Goal: Task Accomplishment & Management: Complete application form

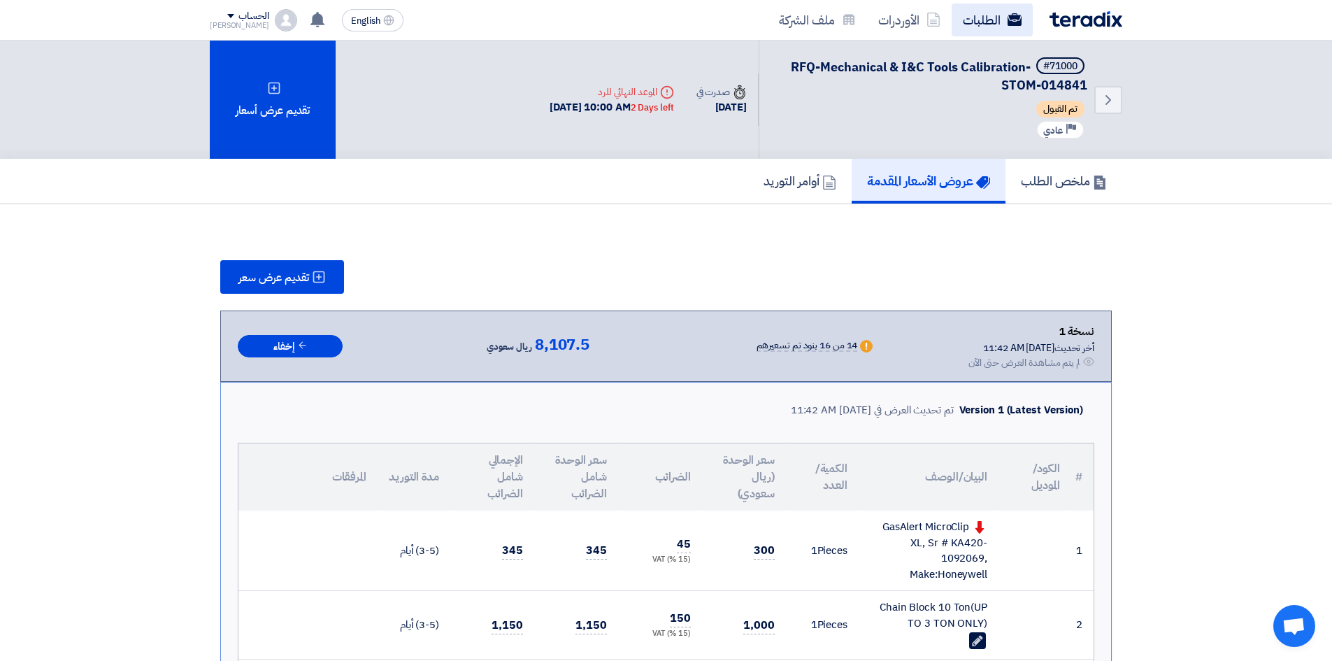
click at [1012, 27] on link "الطلبات" at bounding box center [991, 19] width 81 height 33
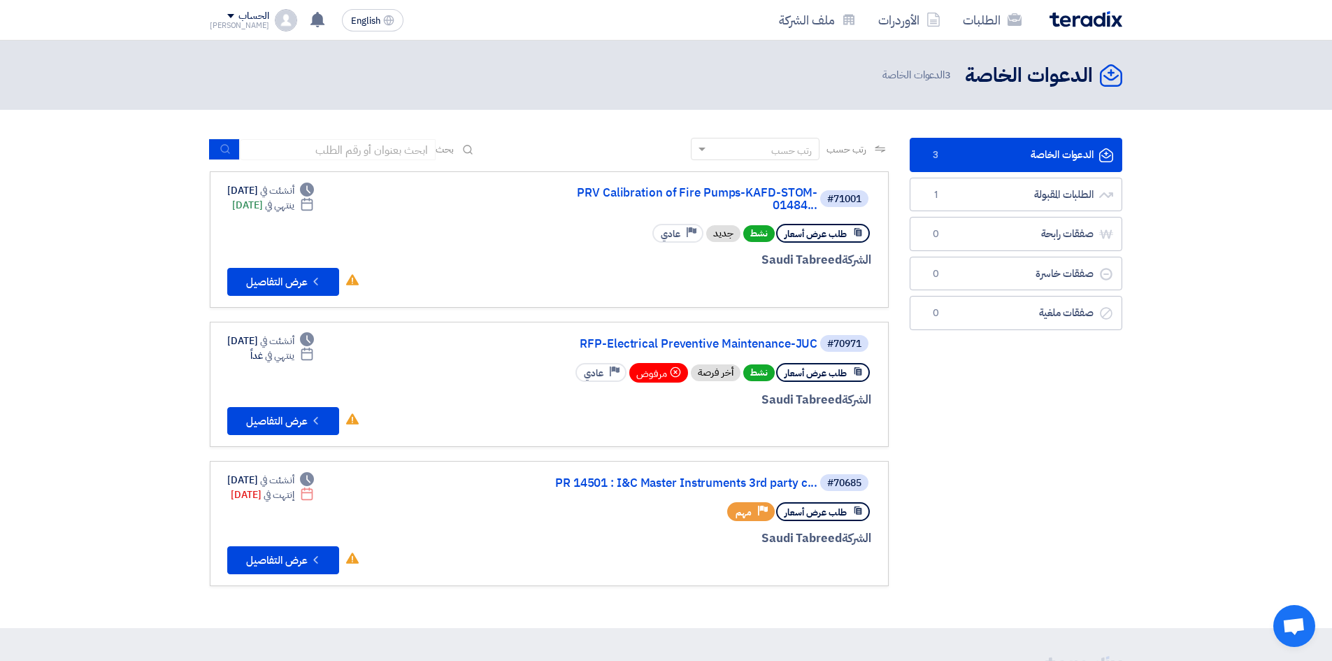
click at [647, 499] on div "طلب عرض أسعار Priority مهم" at bounding box center [703, 511] width 336 height 24
drag, startPoint x: 567, startPoint y: 374, endPoint x: 432, endPoint y: 382, distance: 135.1
click at [432, 382] on div "#70971 RFP-Electrical Preventive Maintenance-JUC طلب عرض أسعار نشط أخر فرصة مرف…" at bounding box center [549, 384] width 644 height 102
click at [298, 280] on button "Check details عرض التفاصيل" at bounding box center [283, 282] width 112 height 28
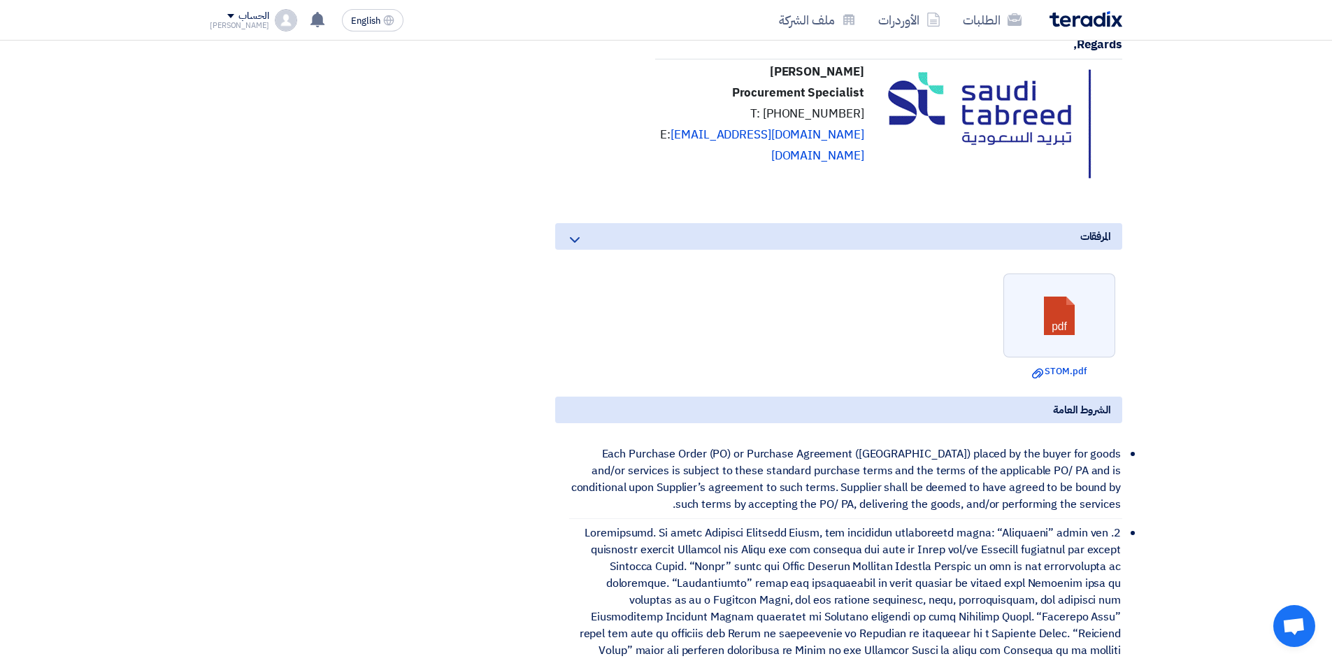
scroll to position [909, 0]
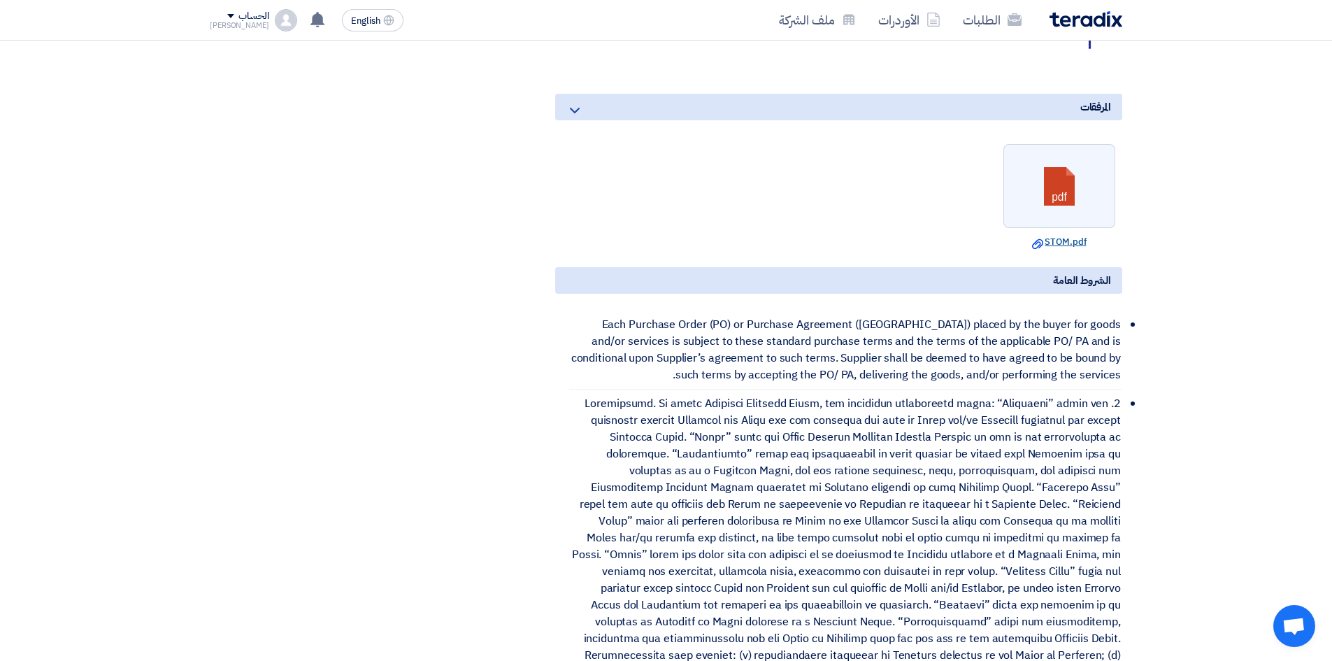
click at [1050, 249] on link "Download file STOM.pdf" at bounding box center [1058, 242] width 103 height 14
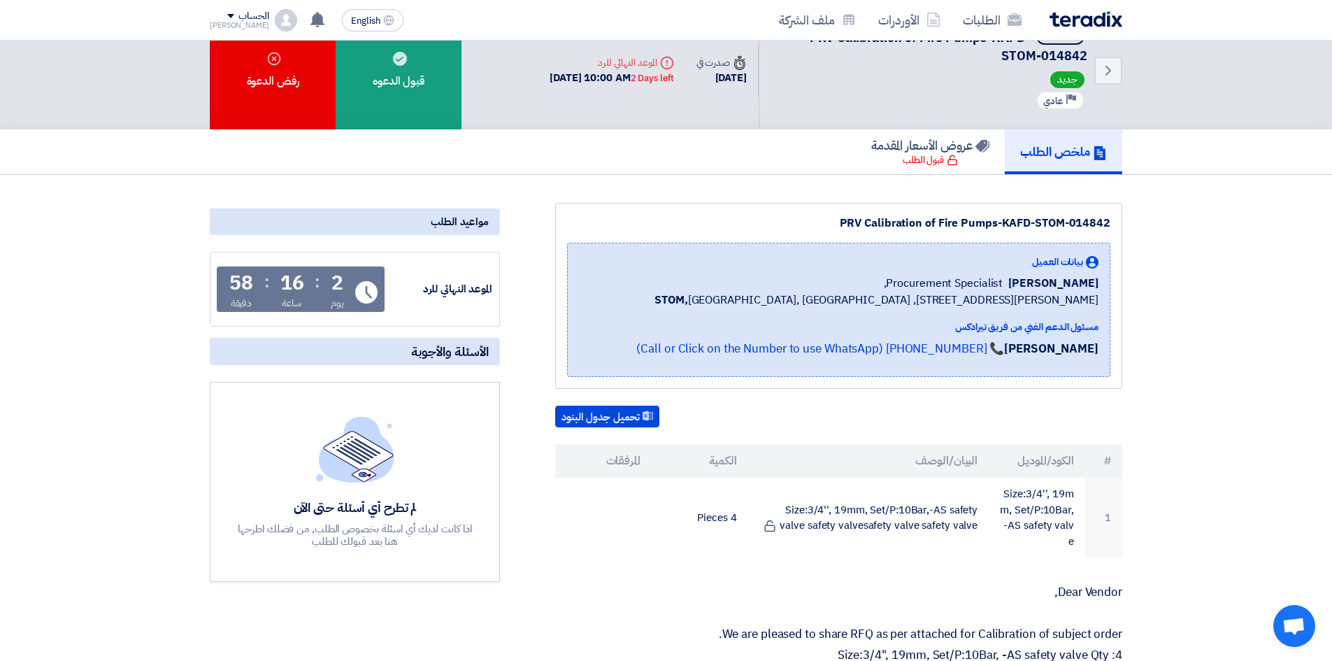
scroll to position [0, 0]
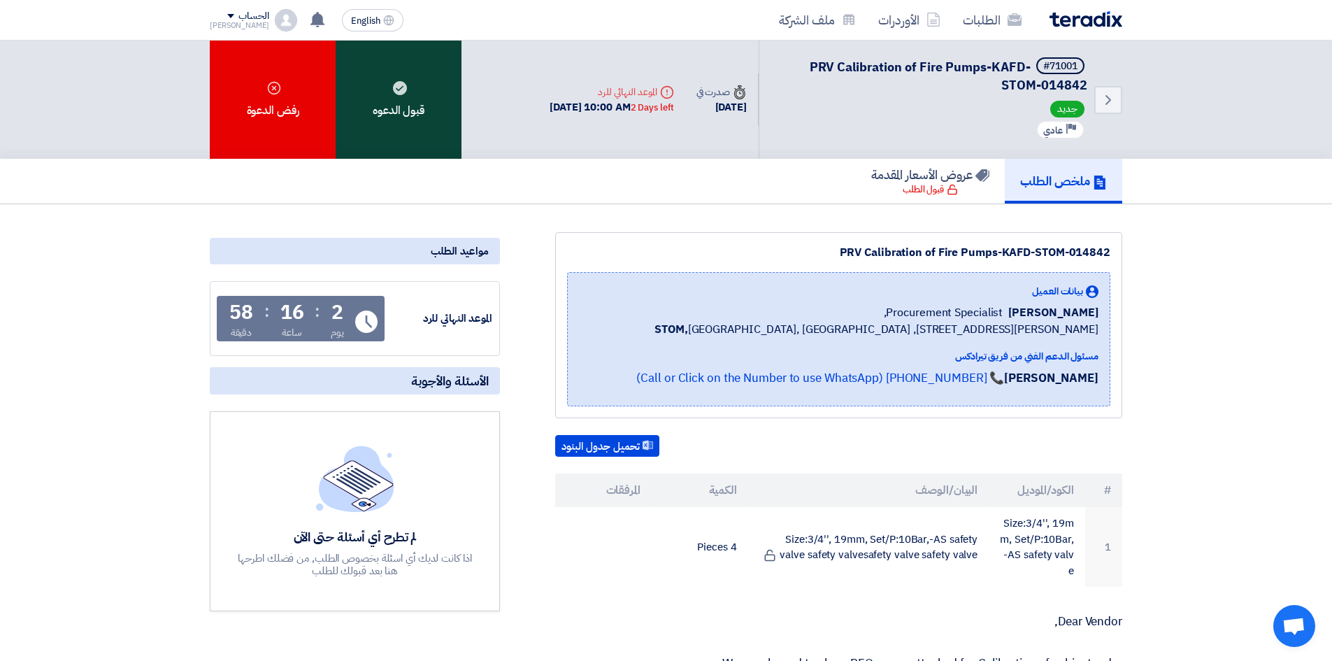
click at [439, 138] on div "قبول الدعوه" at bounding box center [399, 100] width 126 height 118
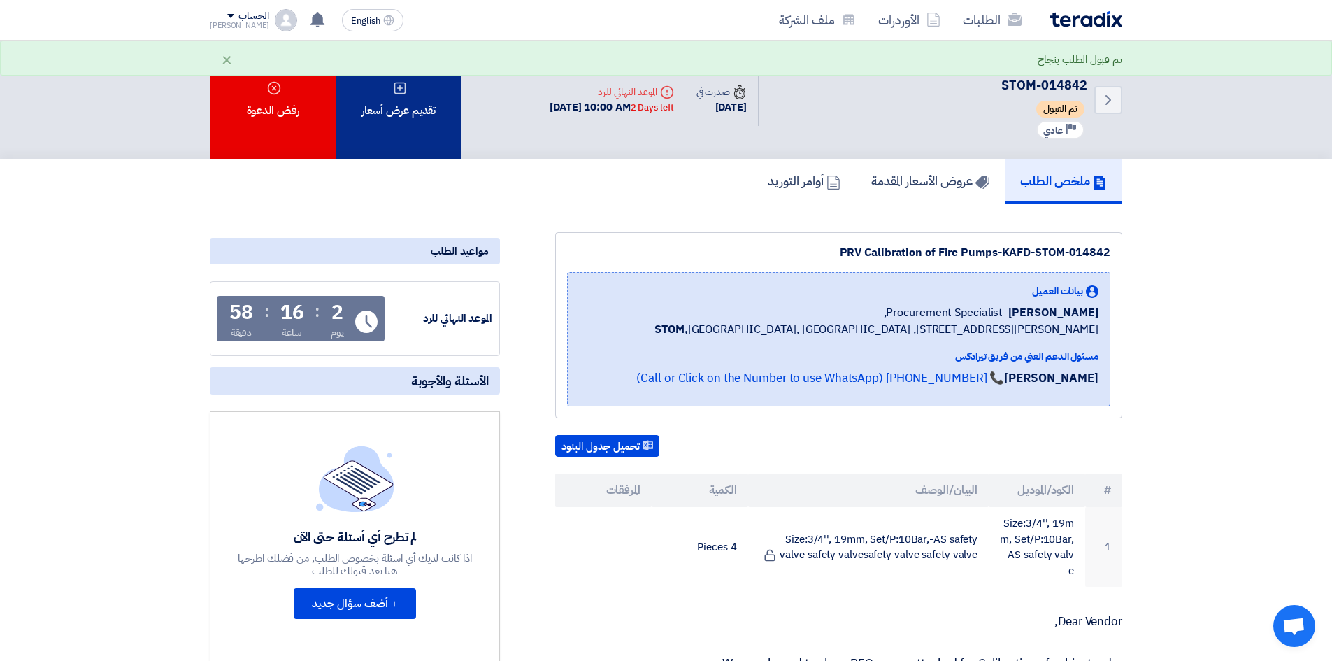
click at [417, 102] on div "تقديم عرض أسعار" at bounding box center [399, 100] width 126 height 118
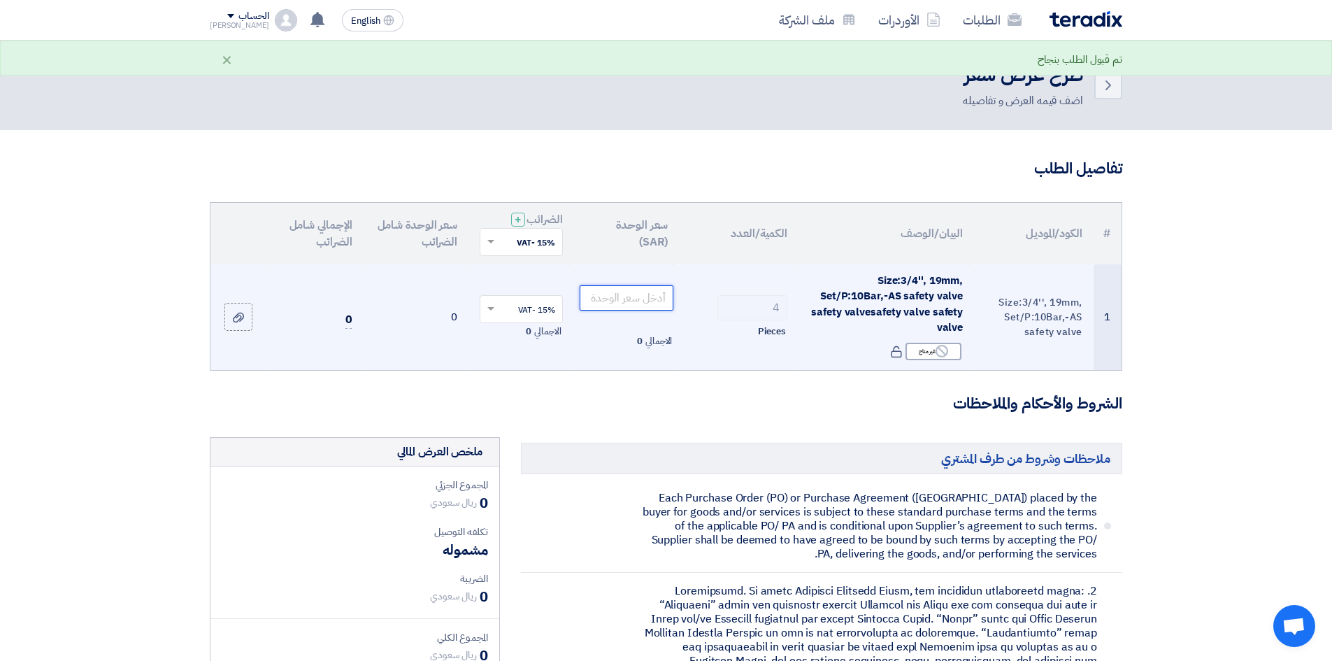
click at [644, 303] on input "number" at bounding box center [626, 297] width 94 height 25
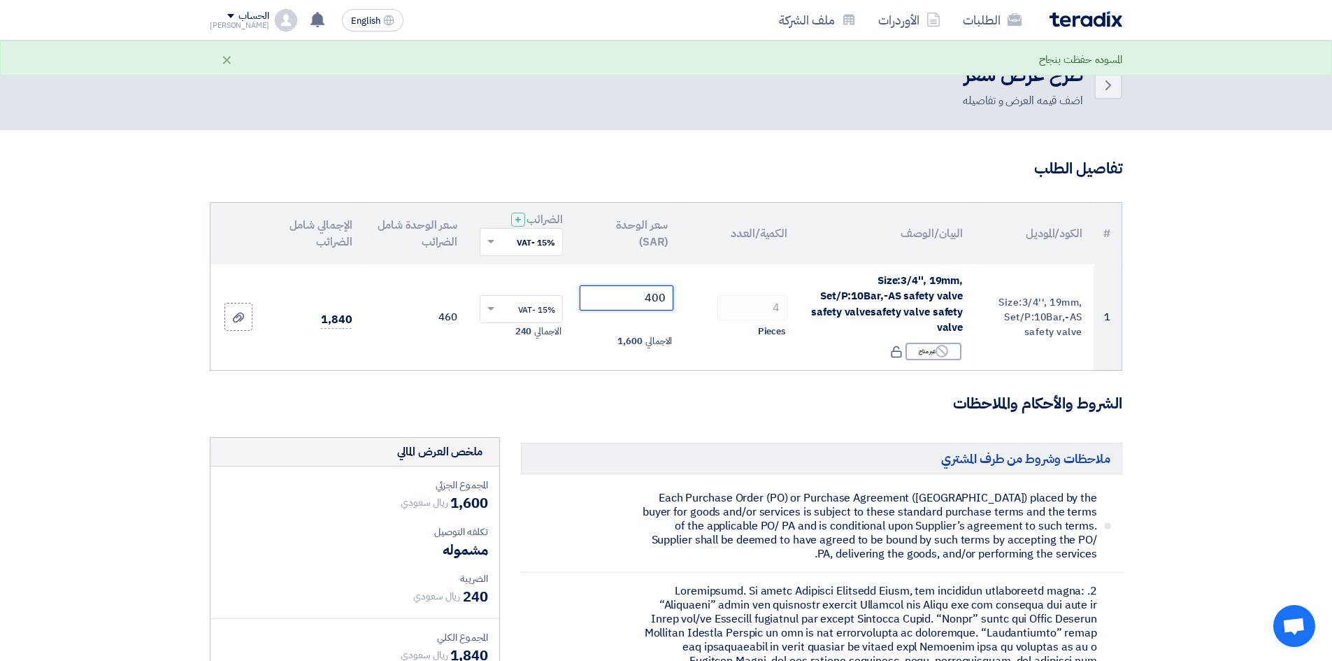
type input "400"
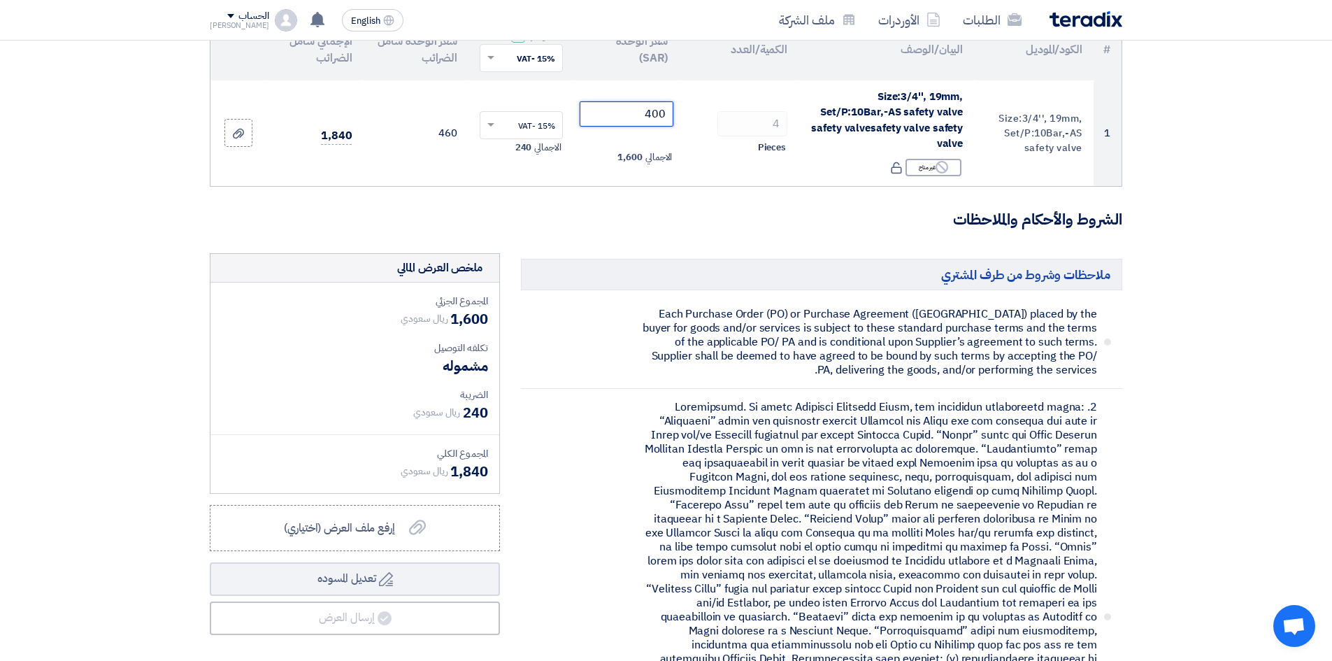
scroll to position [280, 0]
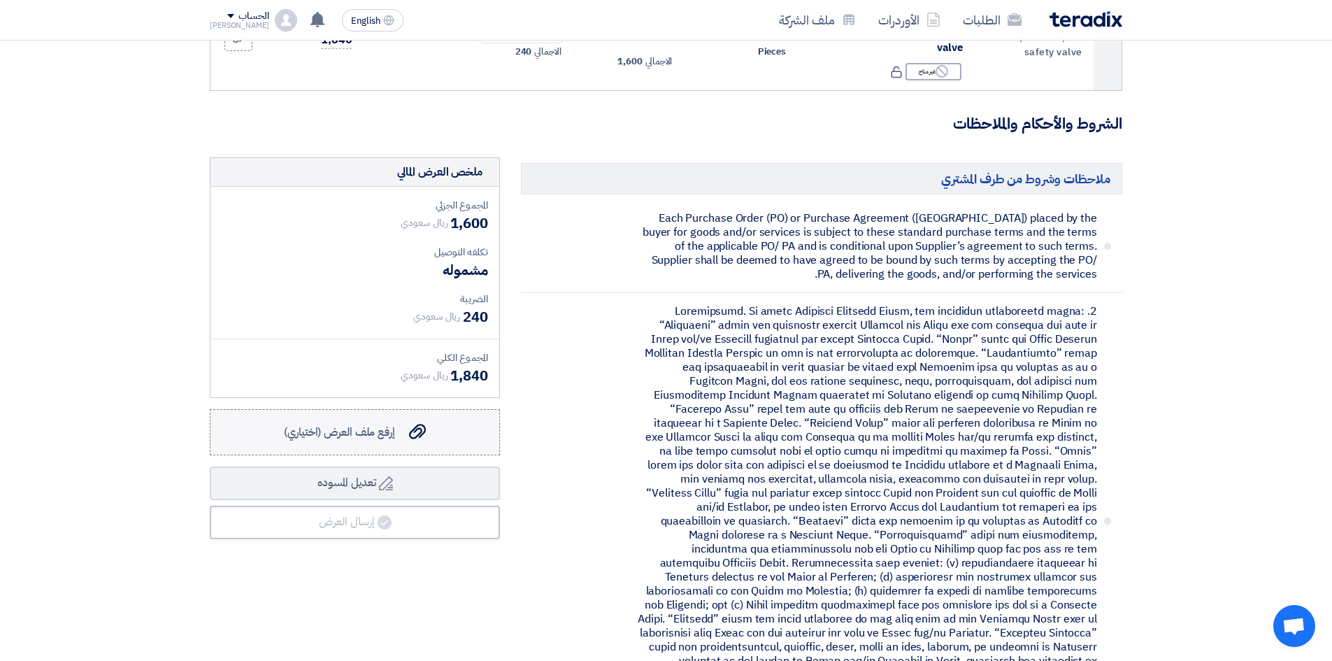
click at [368, 435] on span "إرفع ملف العرض (اختياري)" at bounding box center [339, 432] width 111 height 17
click at [0, 0] on input "إرفع ملف العرض (اختياري) إرفع ملف العرض (اختياري)" at bounding box center [0, 0] width 0 height 0
click at [395, 438] on span "إرفع ملف العرض (اختياري)" at bounding box center [339, 432] width 111 height 17
click at [0, 0] on input "إرفع ملف العرض (اختياري) إرفع ملف العرض (اختياري)" at bounding box center [0, 0] width 0 height 0
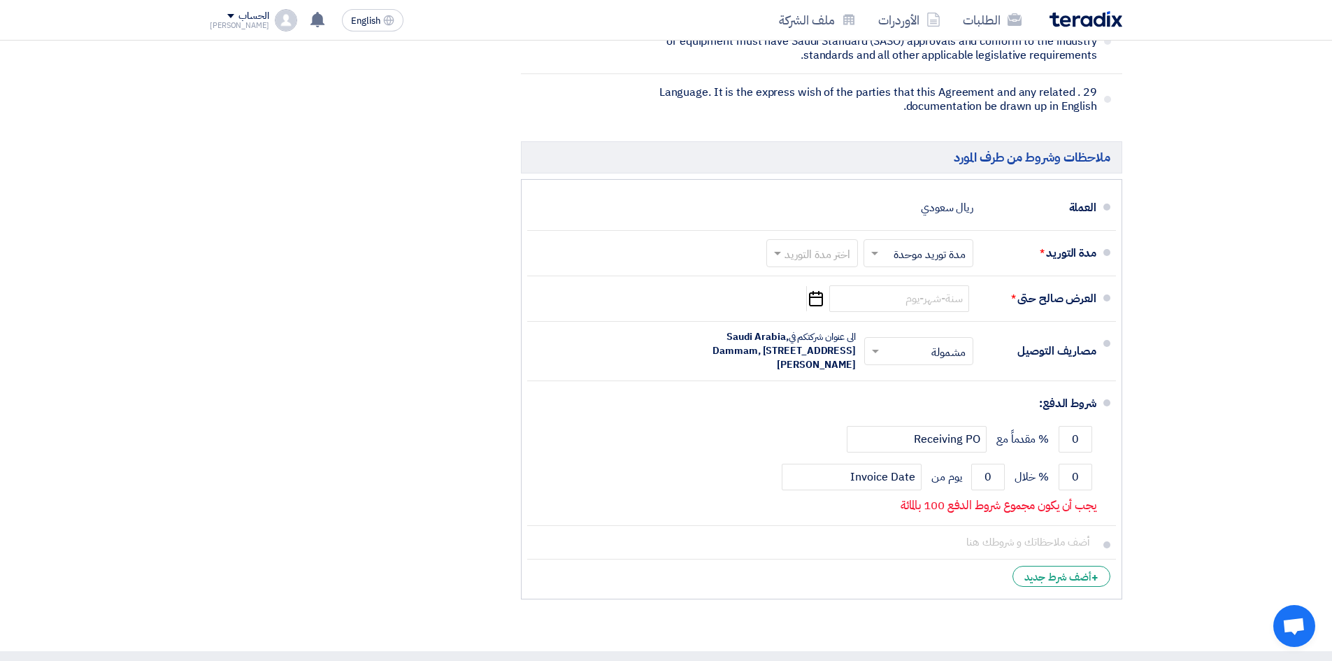
scroll to position [4963, 0]
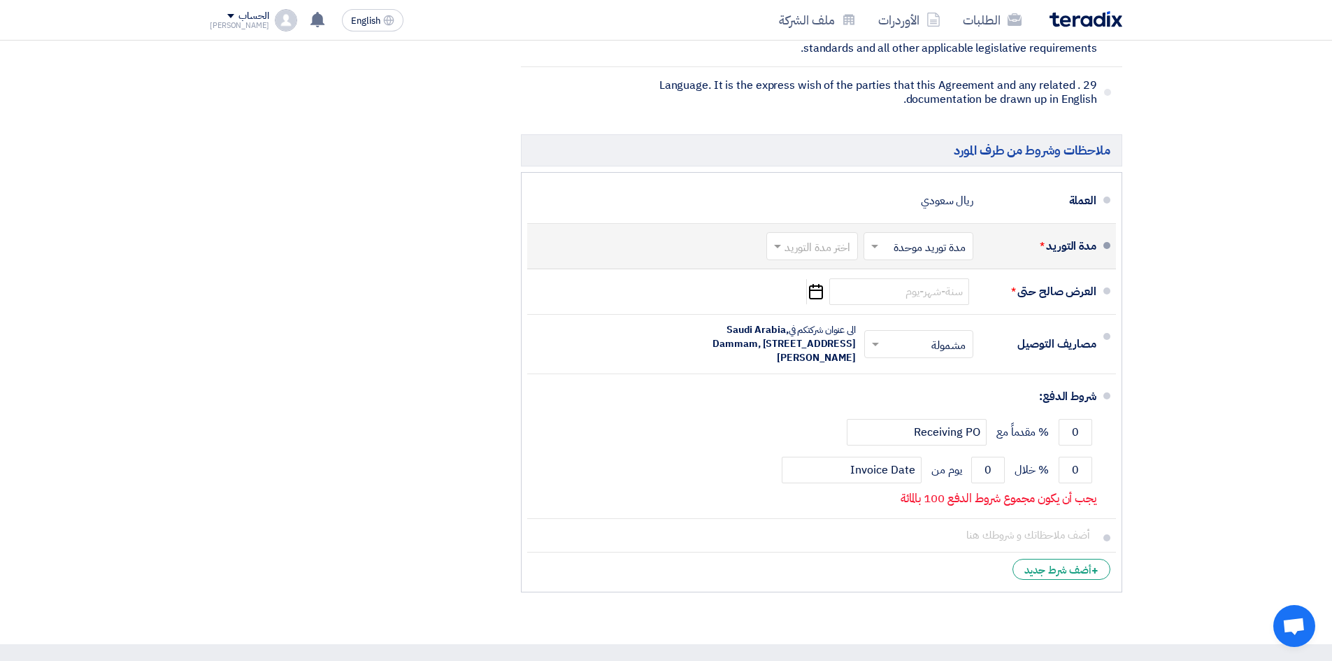
click at [905, 237] on input "text" at bounding box center [915, 247] width 103 height 20
click at [829, 237] on input "text" at bounding box center [809, 247] width 85 height 20
click at [833, 294] on span "(3-5) أيام" at bounding box center [831, 302] width 43 height 17
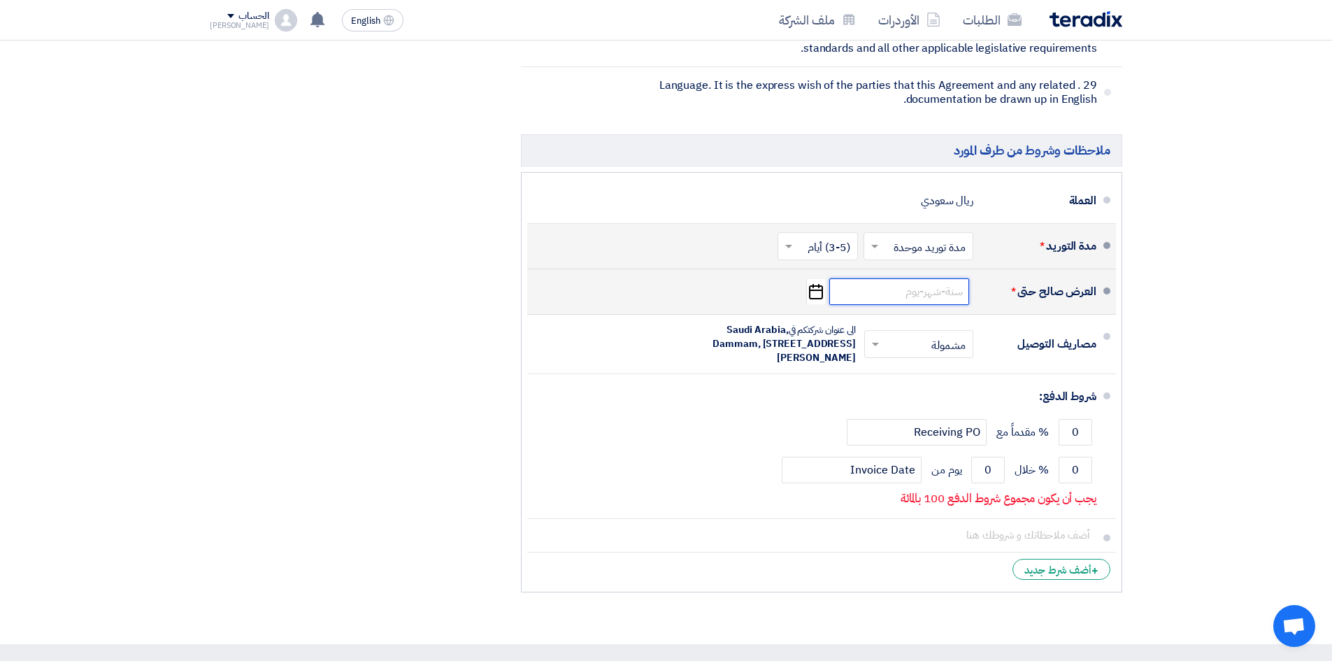
click at [944, 278] on input at bounding box center [899, 291] width 140 height 27
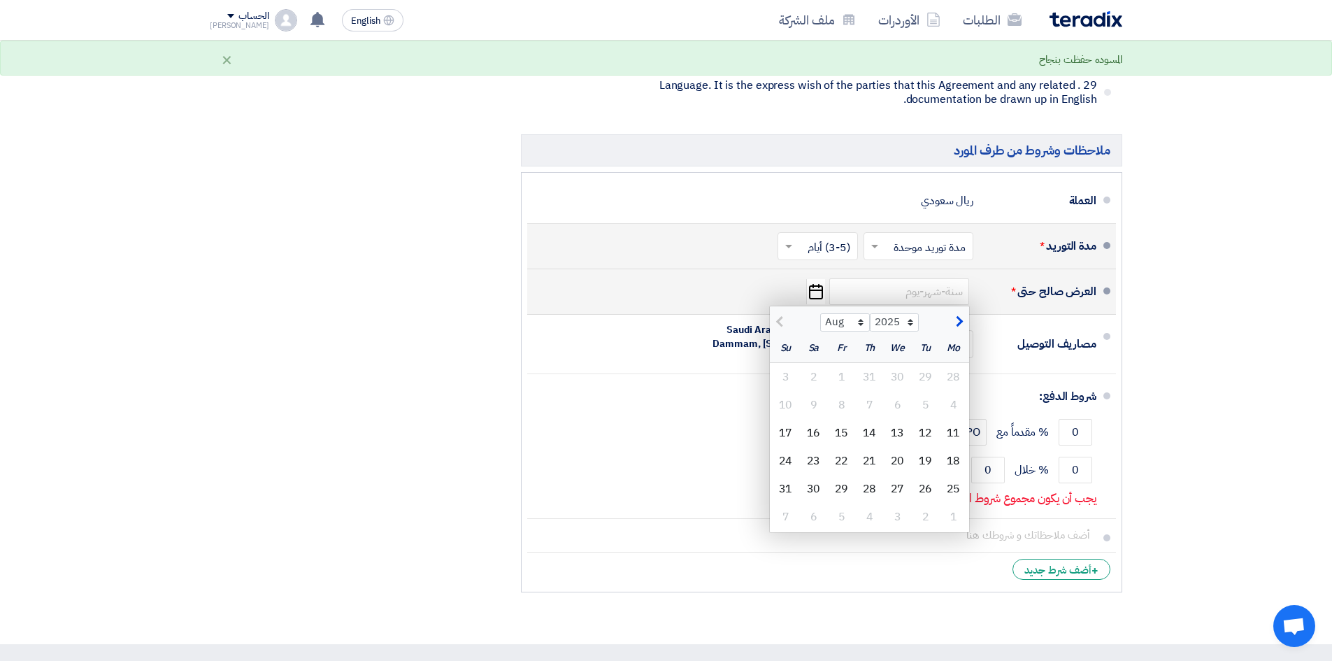
click at [961, 314] on span "button" at bounding box center [957, 321] width 8 height 15
select select "9"
click at [860, 391] on div "11" at bounding box center [870, 405] width 28 height 28
type input "[DATE]"
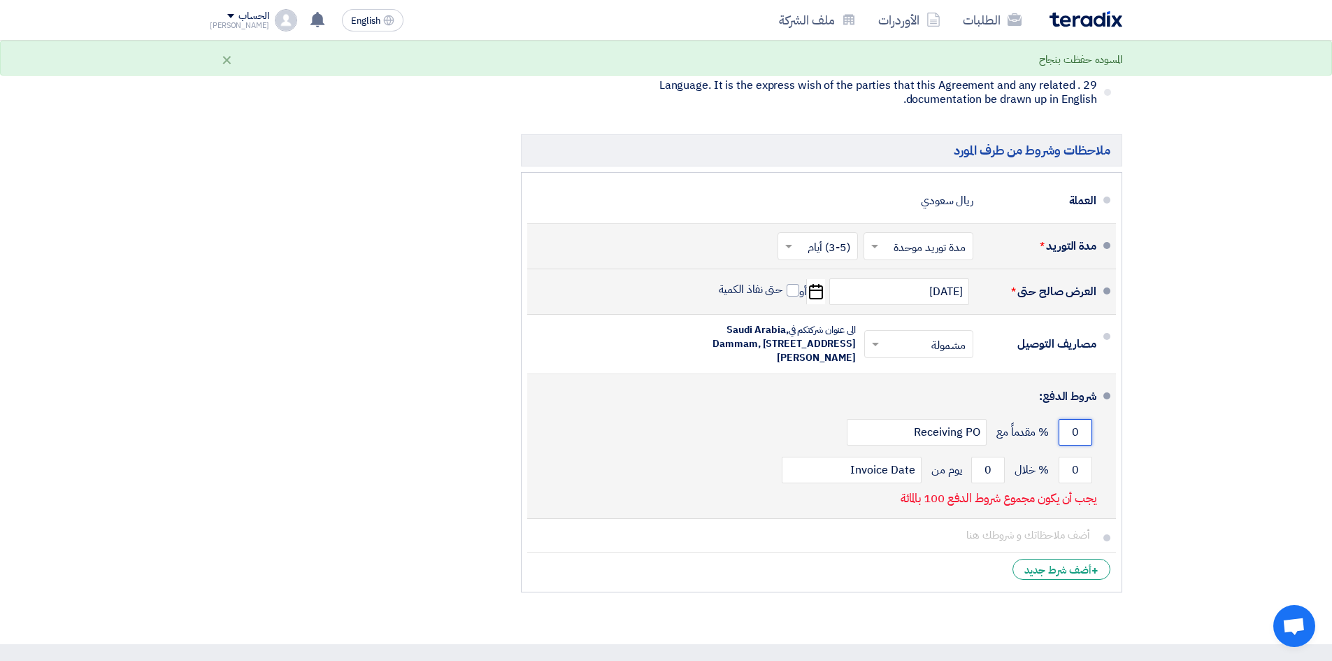
drag, startPoint x: 1086, startPoint y: 387, endPoint x: 1039, endPoint y: 386, distance: 46.9
click at [1039, 413] on div "0 % مقدماً مع Receiving PO" at bounding box center [817, 432] width 558 height 38
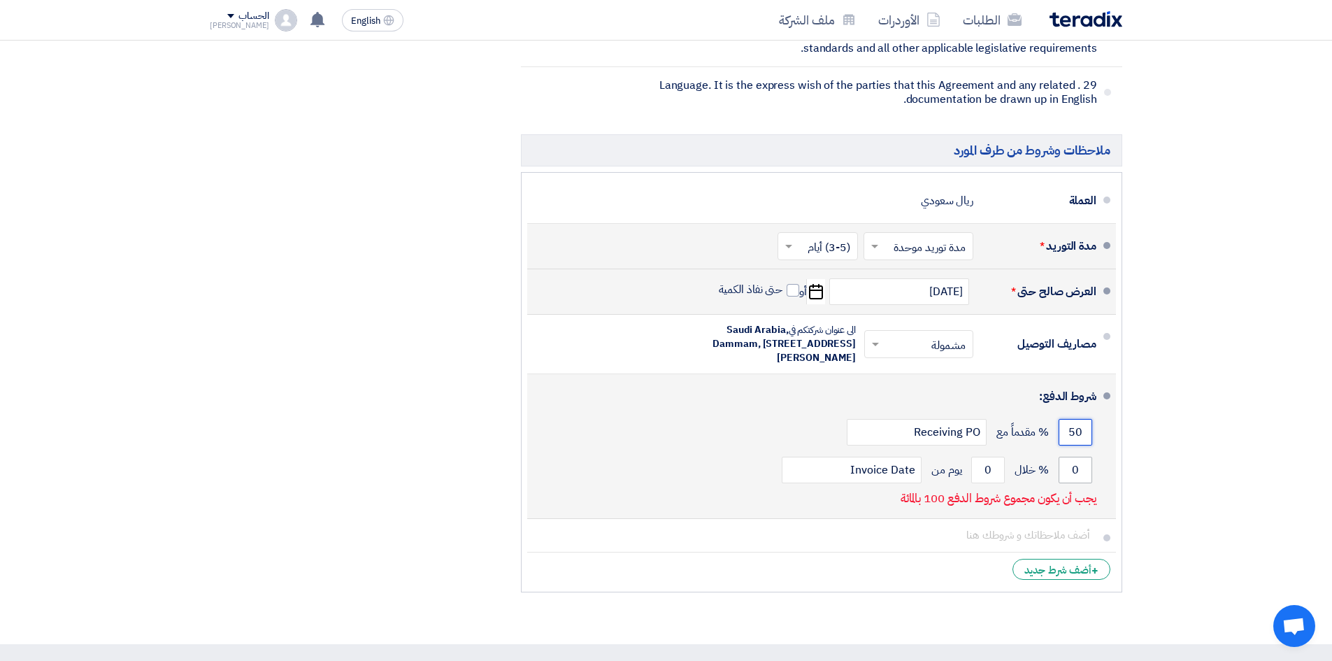
type input "50"
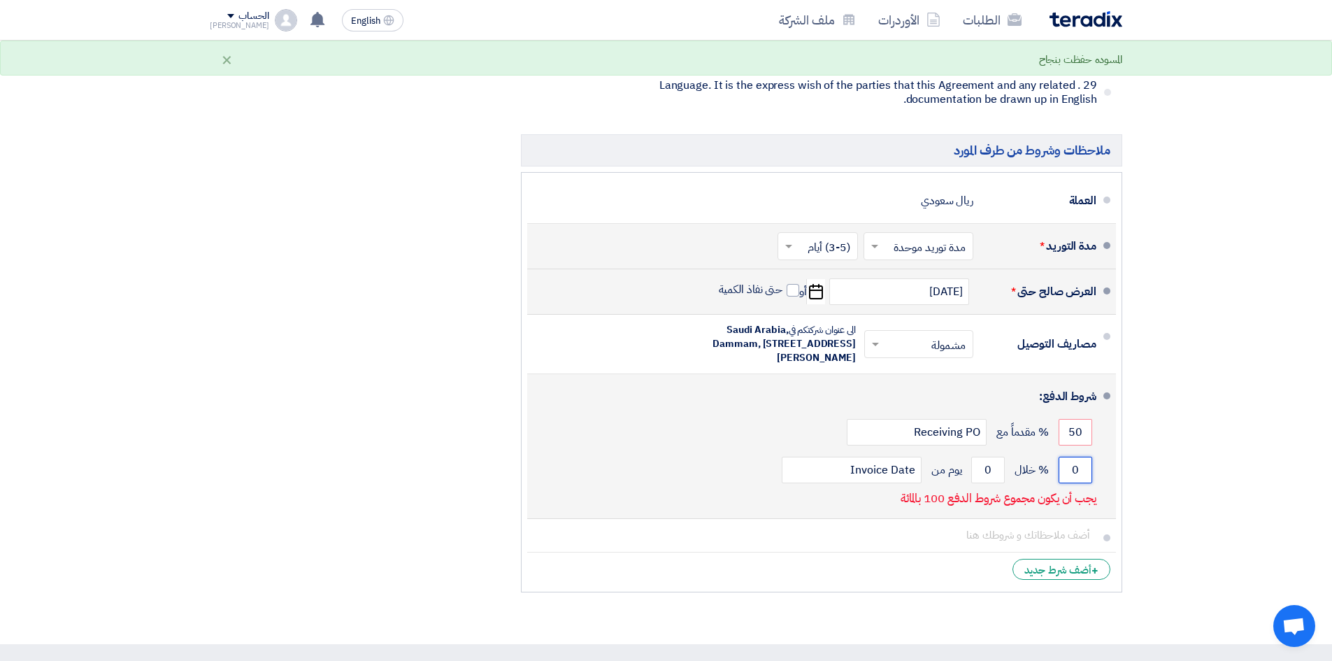
drag, startPoint x: 1080, startPoint y: 431, endPoint x: 1069, endPoint y: 428, distance: 11.4
click at [1069, 456] on input "0" at bounding box center [1075, 469] width 34 height 27
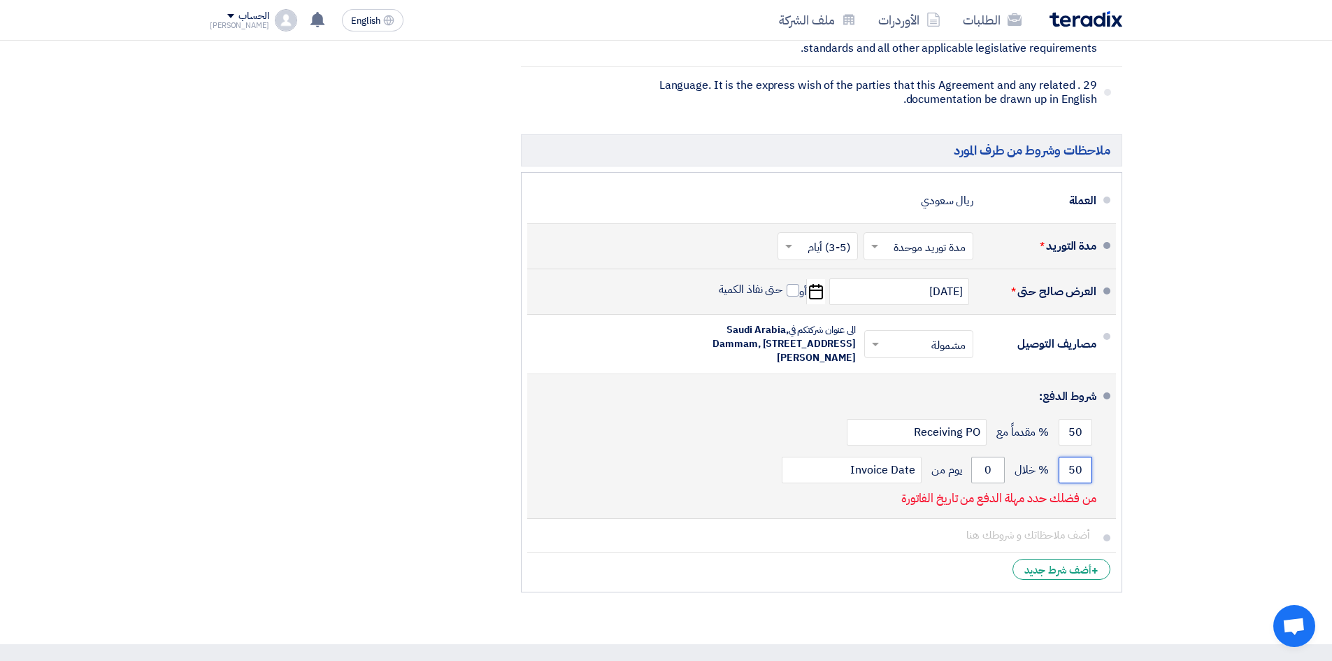
type input "50"
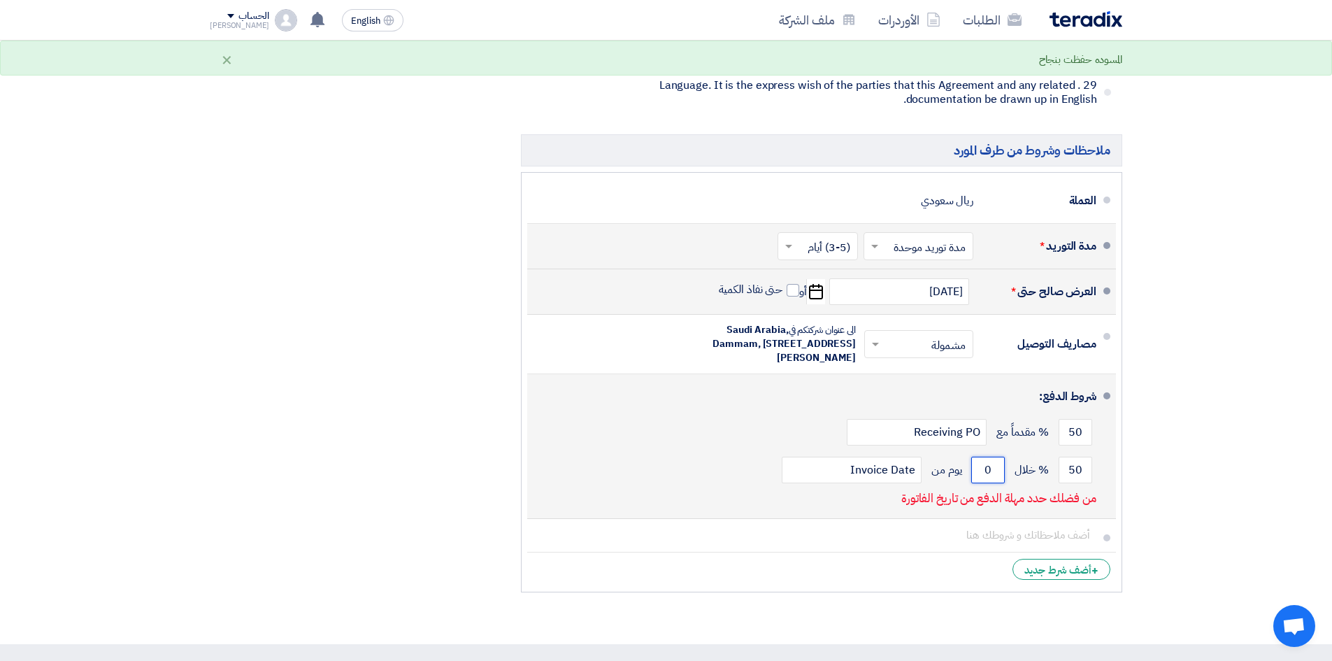
click at [986, 456] on input "0" at bounding box center [988, 469] width 34 height 27
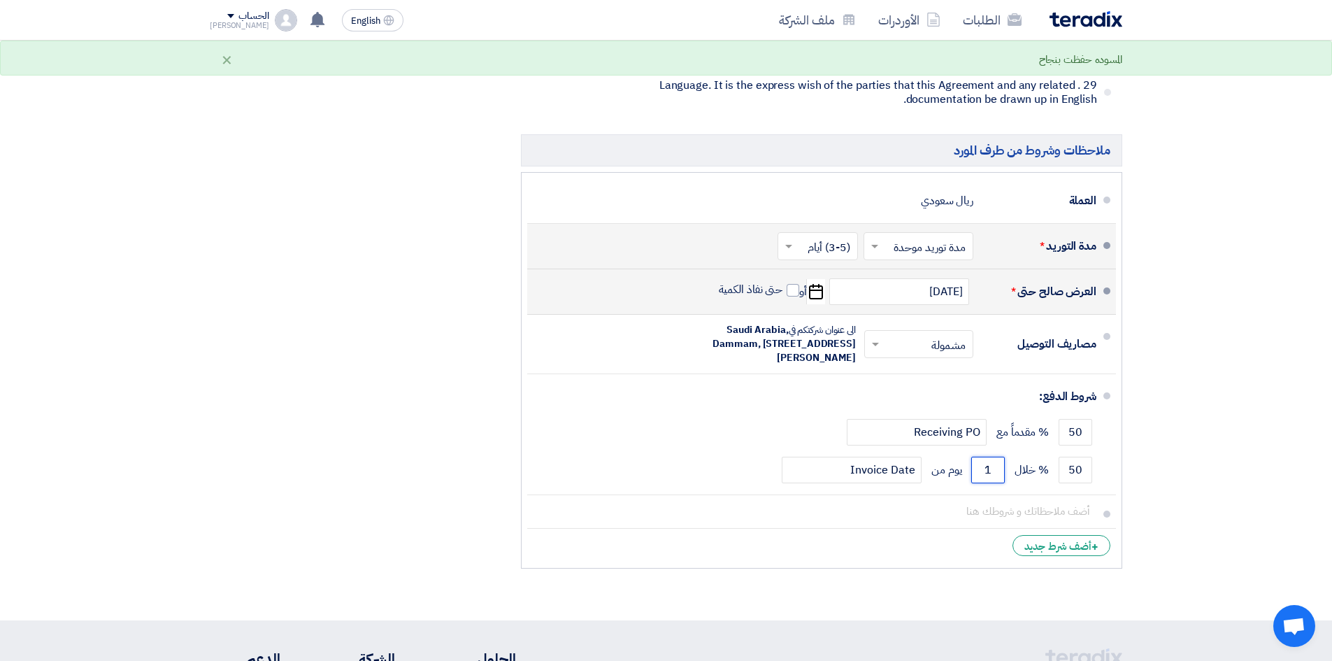
type input "1"
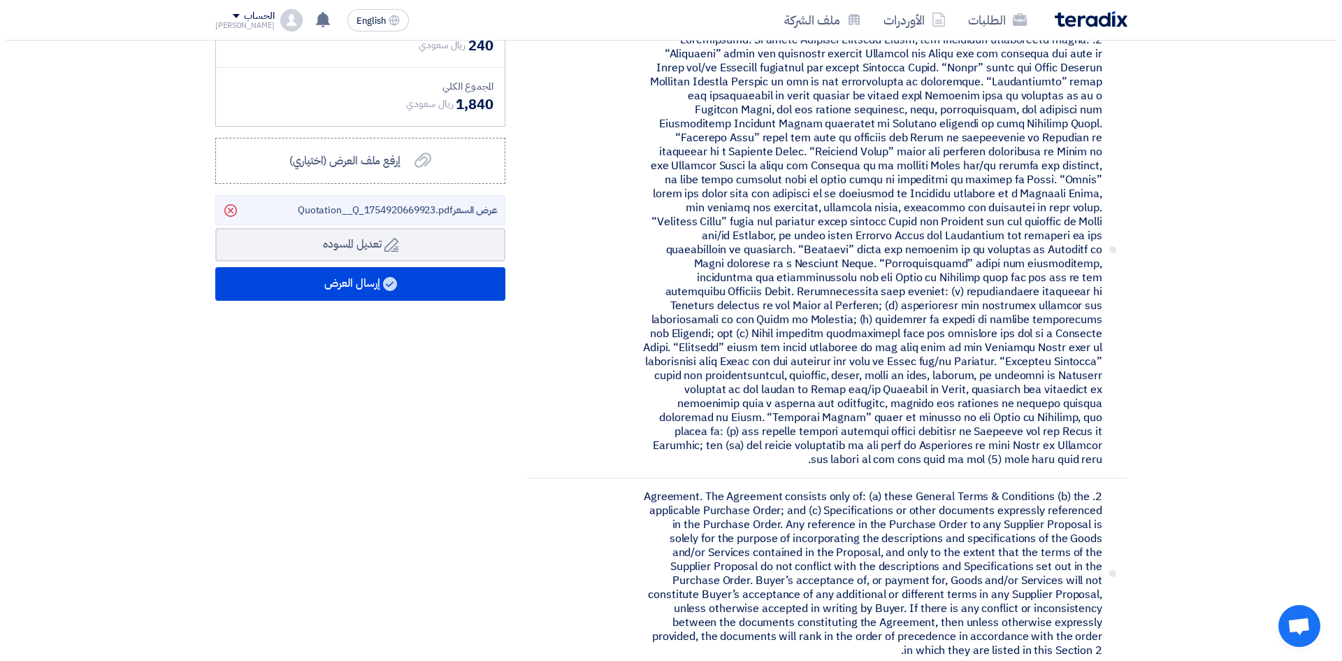
scroll to position [350, 0]
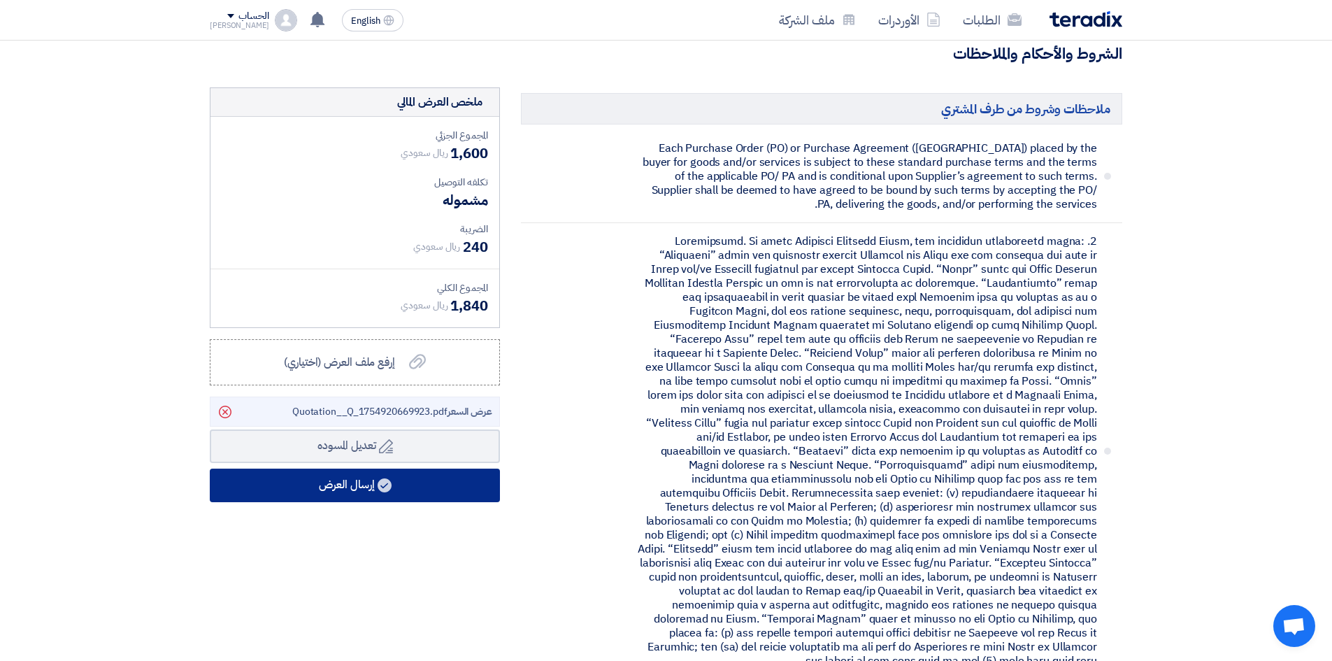
click at [380, 480] on icon at bounding box center [384, 485] width 14 height 14
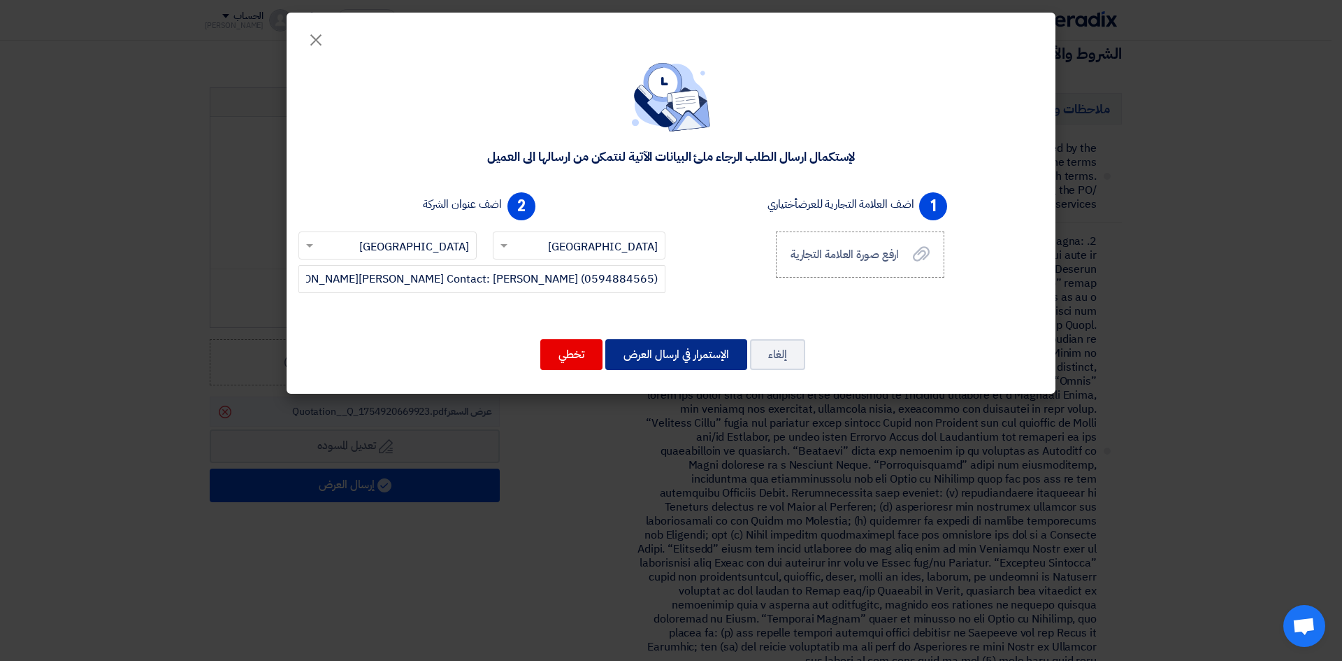
click at [671, 352] on button "الإستمرار في ارسال العرض" at bounding box center [676, 354] width 142 height 31
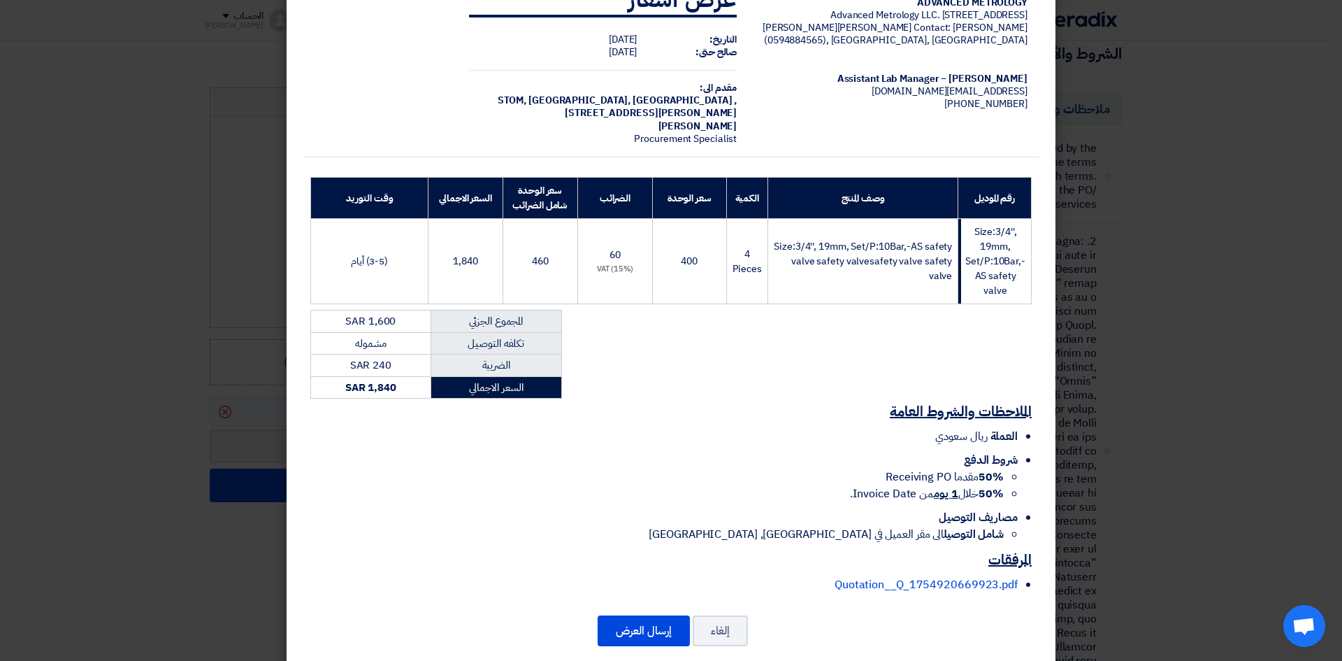
scroll to position [69, 0]
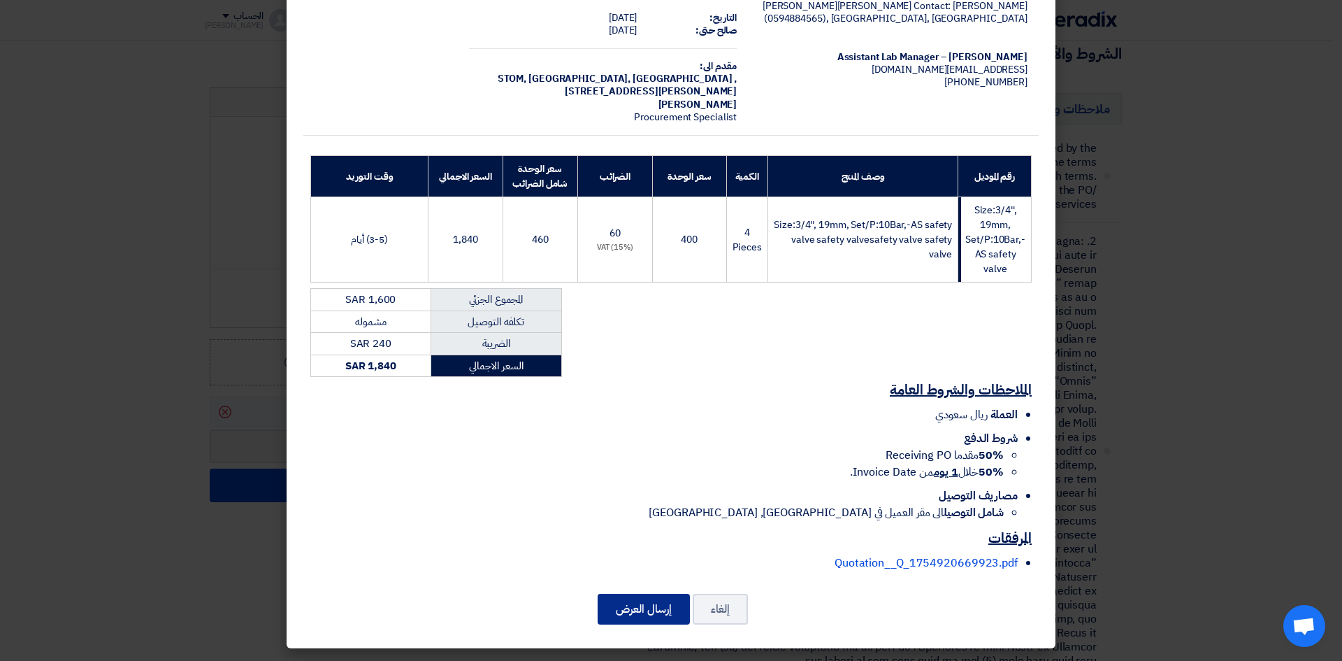
click at [651, 598] on button "إرسال العرض" at bounding box center [644, 608] width 92 height 31
